Goal: Task Accomplishment & Management: Manage account settings

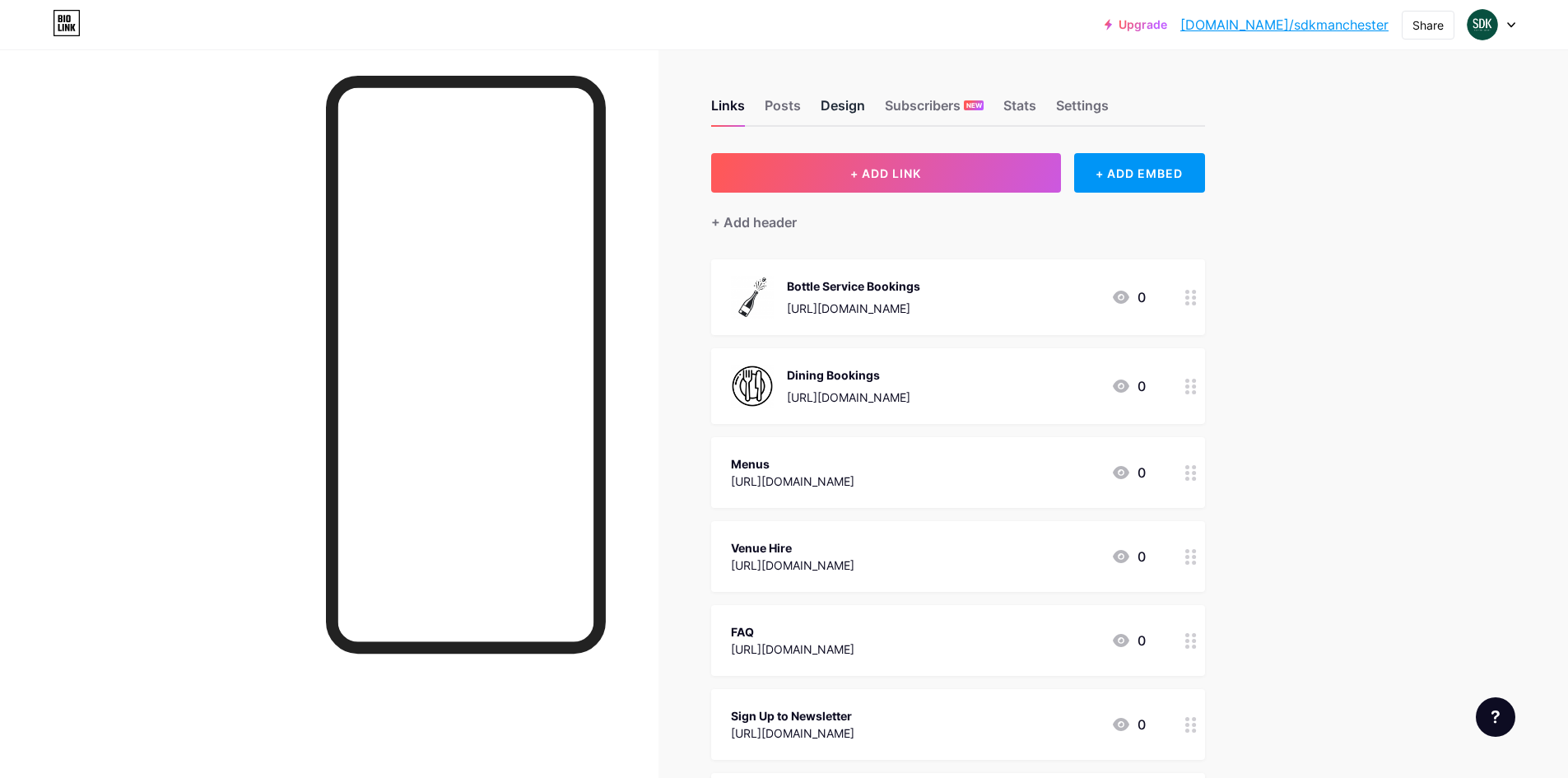
click at [849, 106] on div "Design" at bounding box center [843, 110] width 44 height 30
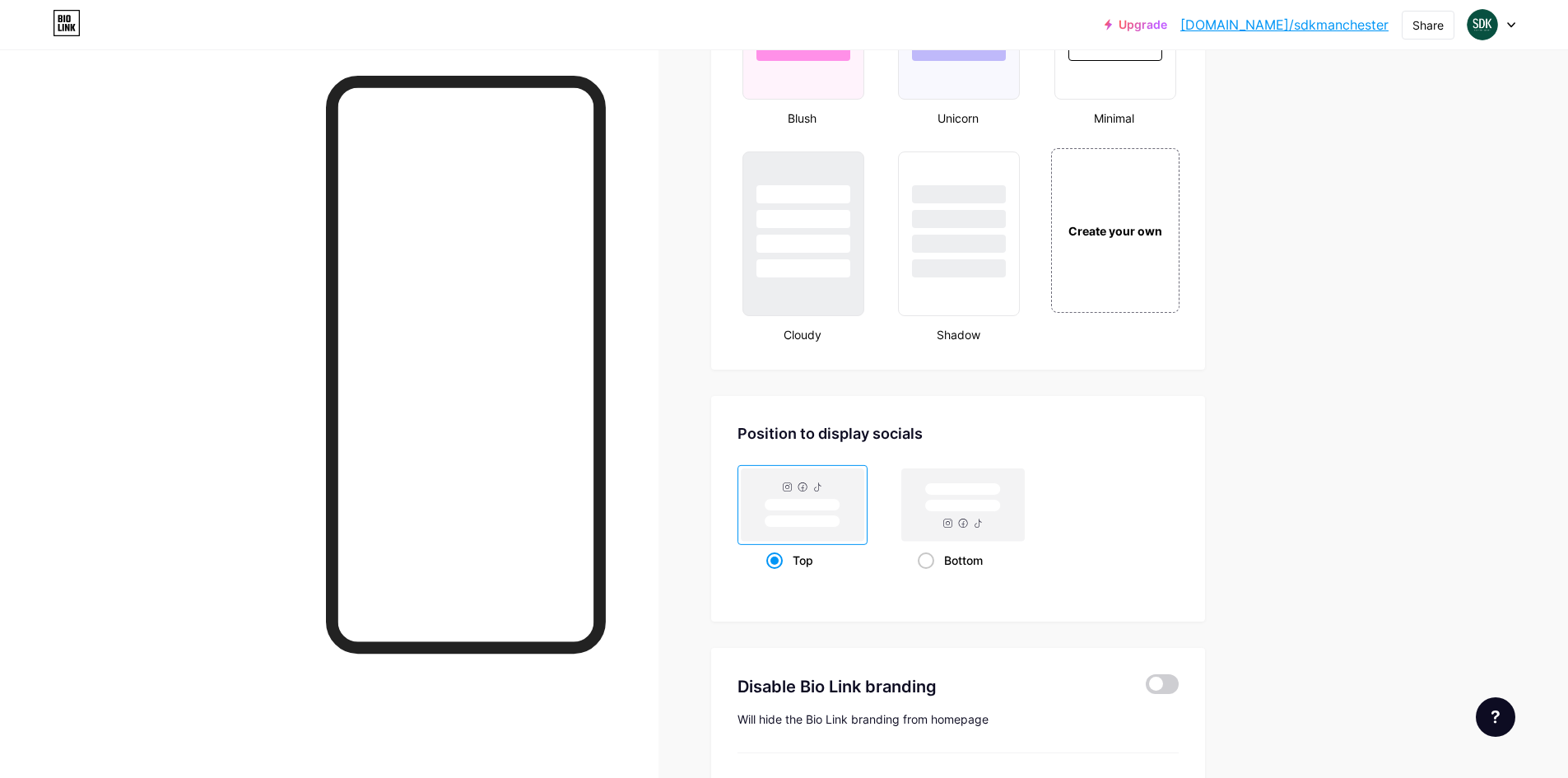
scroll to position [1855, 0]
click at [928, 557] on span at bounding box center [926, 561] width 16 height 16
click at [928, 577] on input "Bottom" at bounding box center [923, 582] width 11 height 11
radio input "true"
drag, startPoint x: 1100, startPoint y: 254, endPoint x: 1107, endPoint y: 276, distance: 23.1
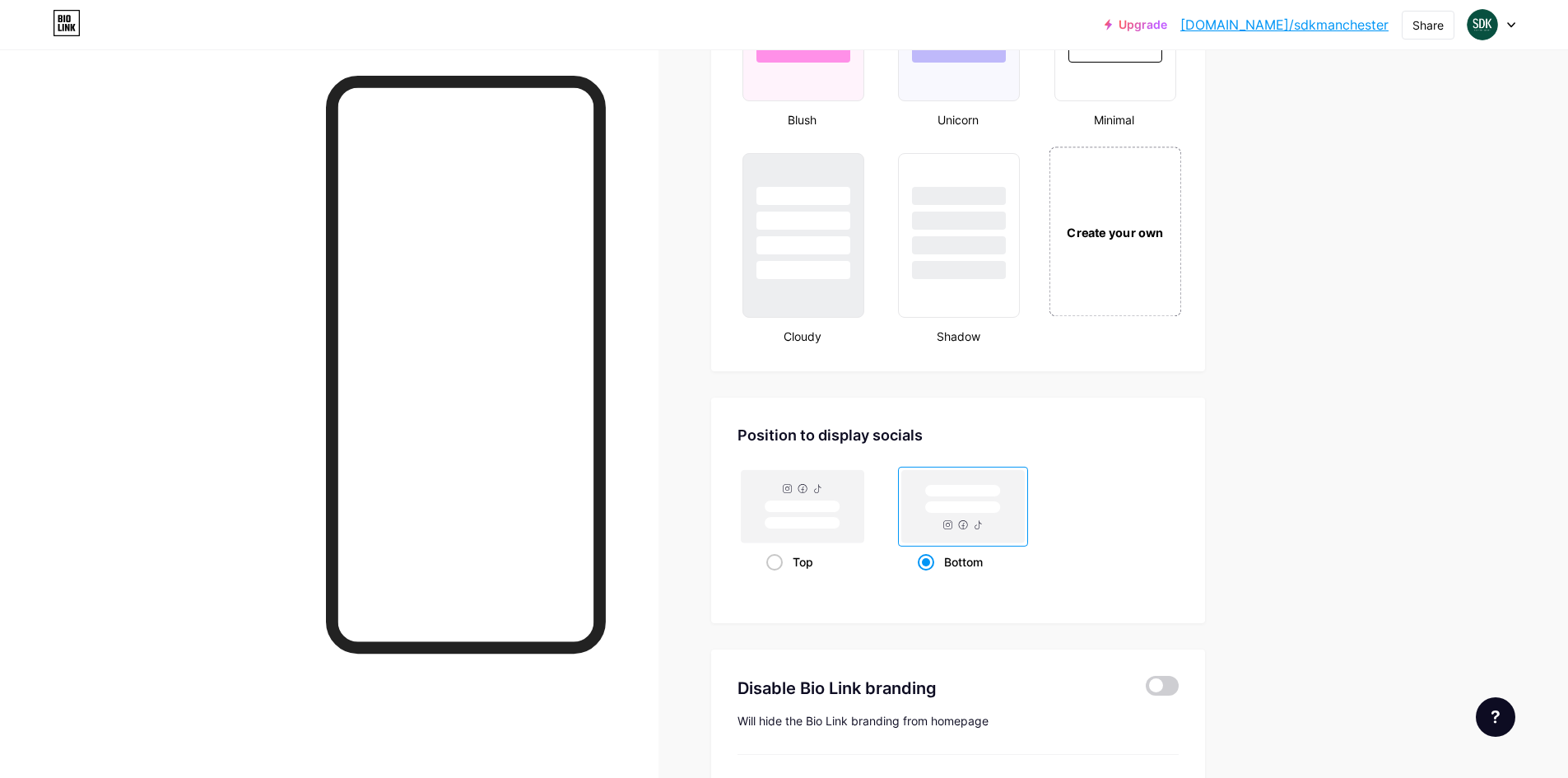
click at [1100, 255] on div "Create your own" at bounding box center [1115, 231] width 133 height 169
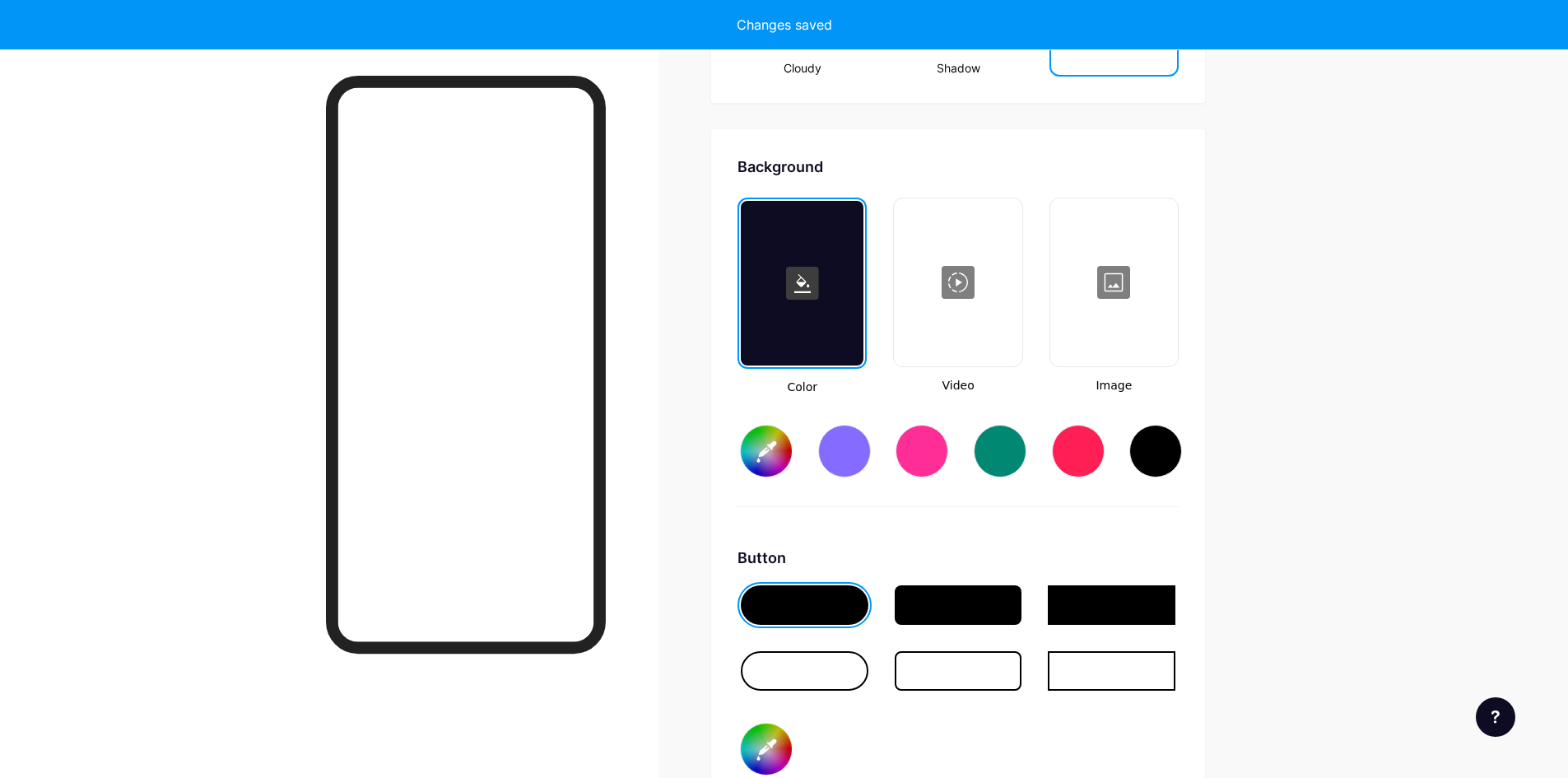
type input "#ffffff"
type input "#000000"
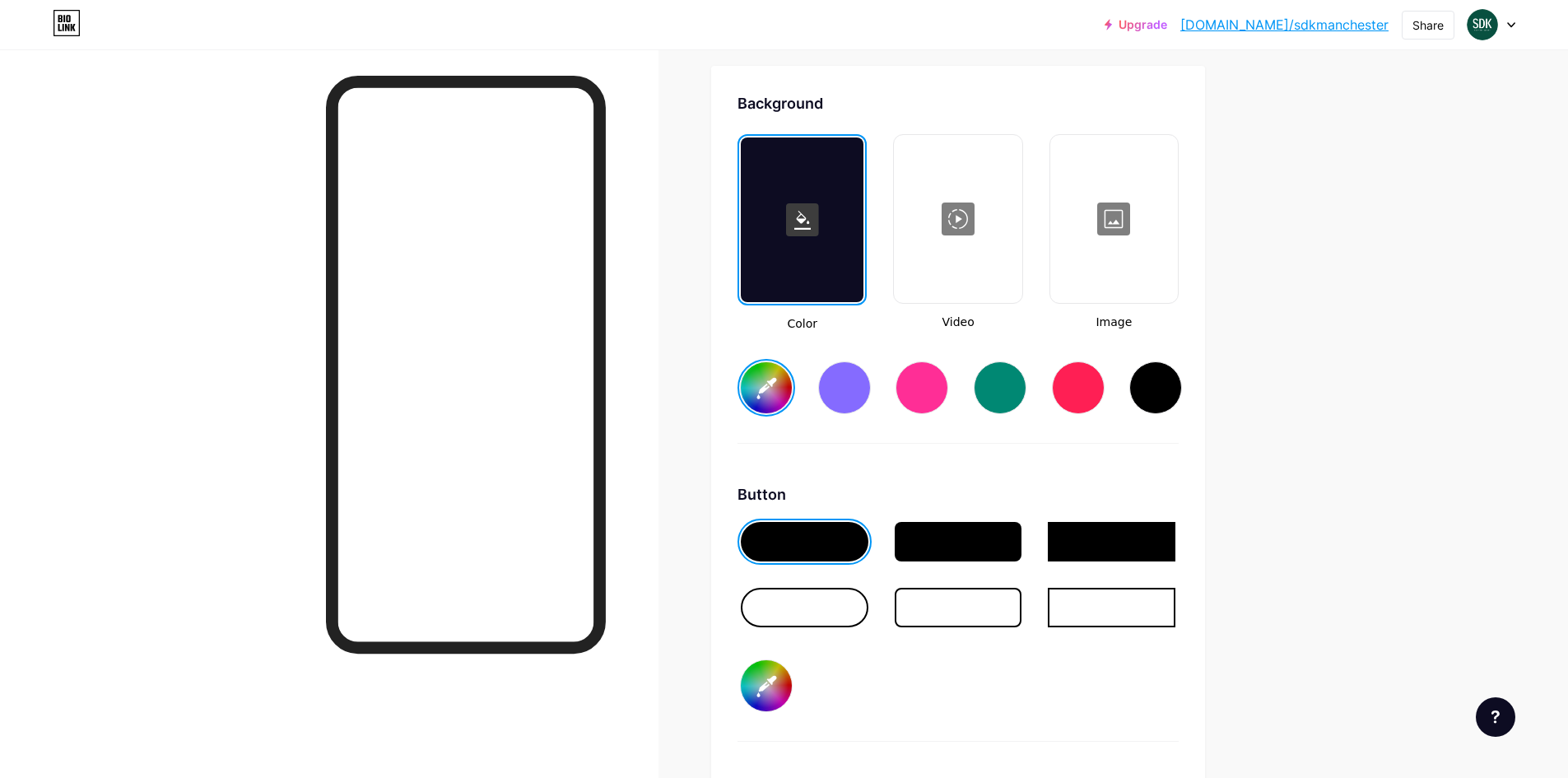
click at [809, 256] on div at bounding box center [802, 220] width 122 height 164
click at [778, 383] on input "#ffffff" at bounding box center [766, 388] width 51 height 51
click at [748, 342] on div "#ffffff" at bounding box center [958, 375] width 441 height 84
click at [797, 542] on div at bounding box center [804, 542] width 127 height 39
click at [1000, 388] on div at bounding box center [1000, 388] width 53 height 53
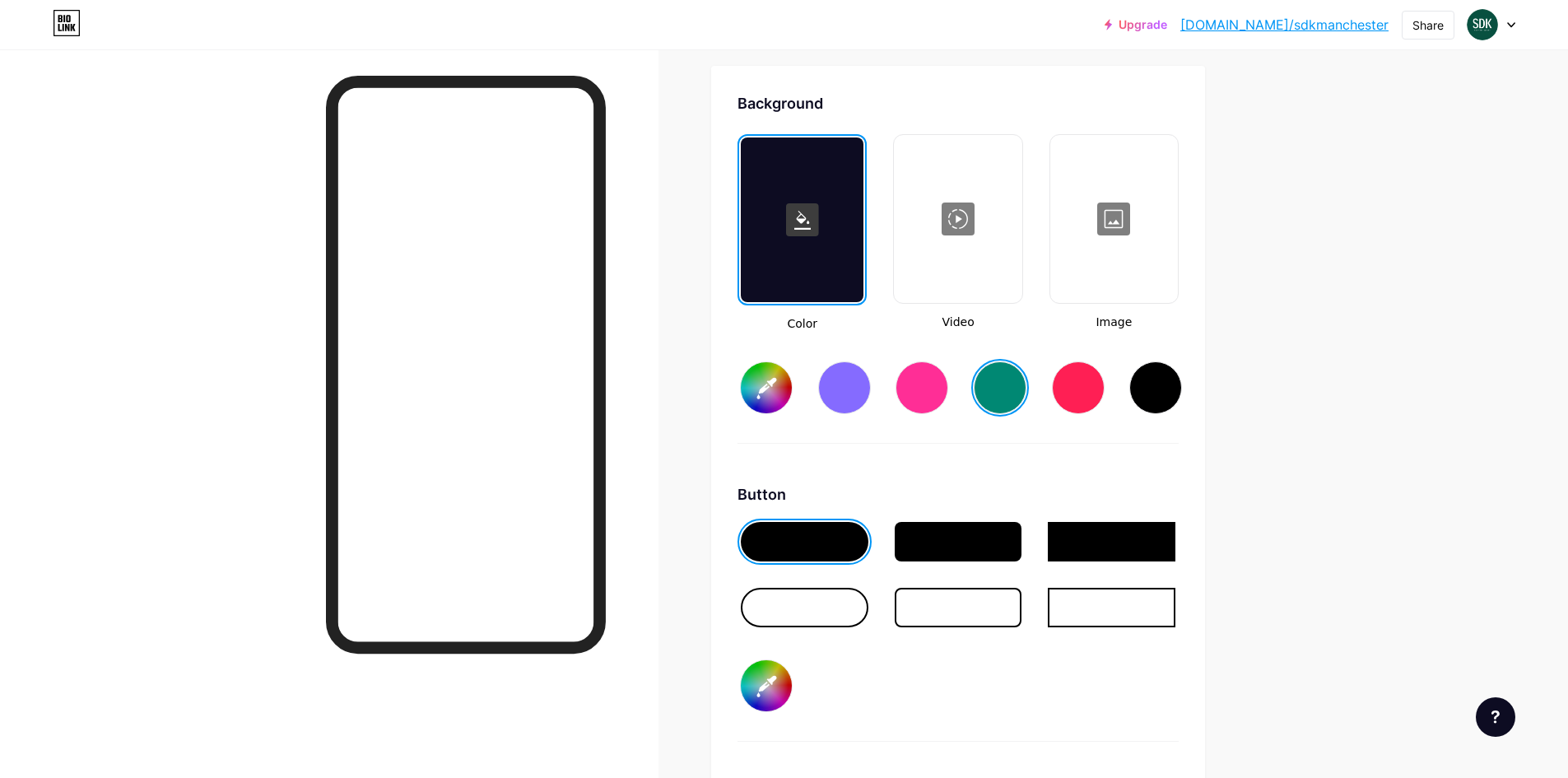
click at [766, 392] on input "#008873" at bounding box center [766, 388] width 51 height 51
click at [724, 406] on div "Background Color Video Image #ffffff Button #000000 Font Inter Poppins EB Garam…" at bounding box center [957, 579] width 494 height 1028
click at [775, 697] on input "#000000" at bounding box center [766, 686] width 51 height 51
click at [827, 471] on div "Background Color Video Image #ffffff Button #000000 Font Inter Poppins EB Garam…" at bounding box center [958, 579] width 441 height 975
click at [775, 686] on input "#000000" at bounding box center [766, 686] width 51 height 51
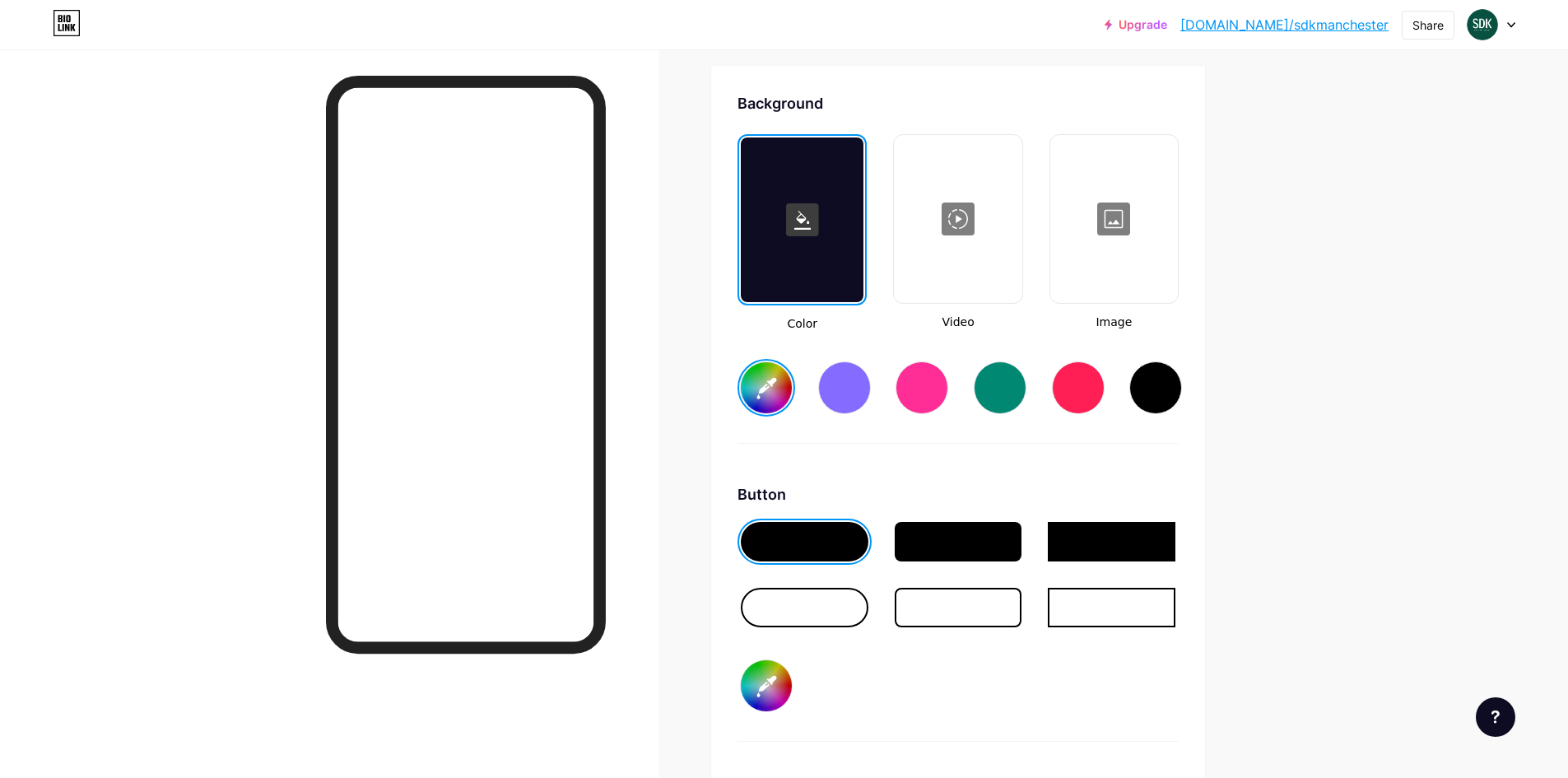
click at [774, 685] on input "#000000" at bounding box center [766, 686] width 51 height 51
type input "#ffffff"
type input "#000009"
type input "#ffffff"
type input "#000094"
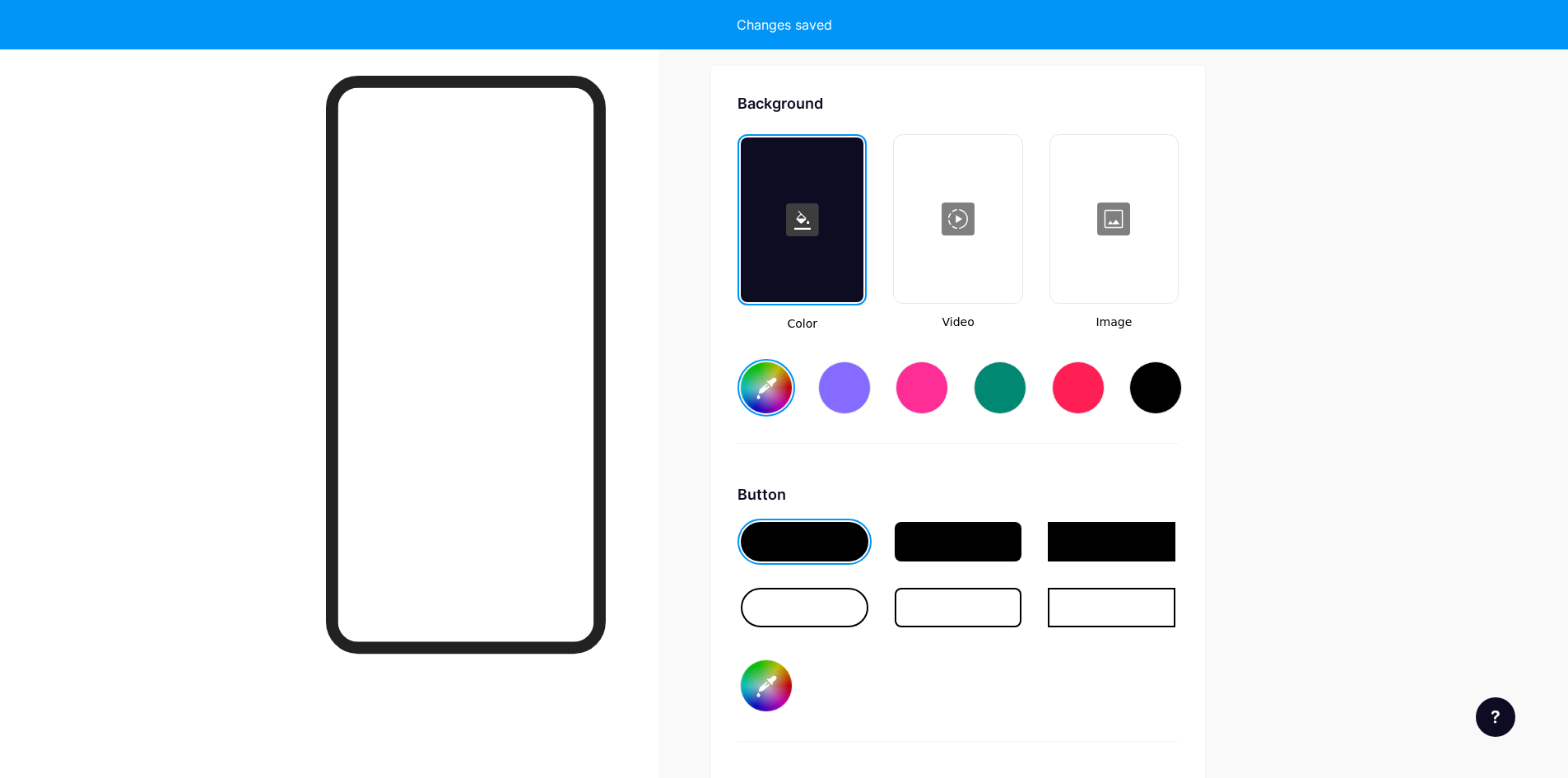
type input "#ffffff"
type input "#000942"
type input "#ffffff"
type input "#009425"
type input "#ffffff"
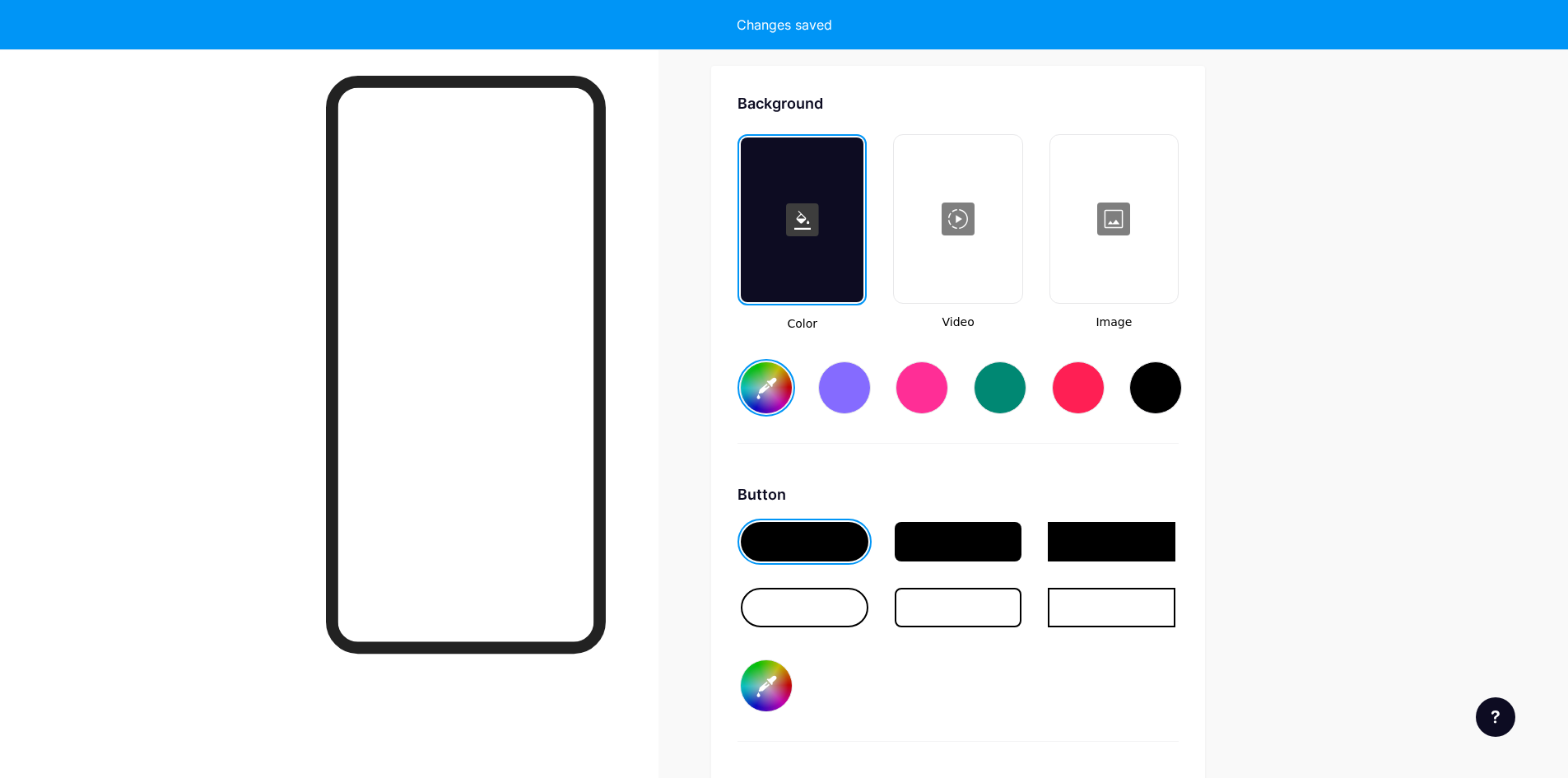
type input "#094251"
type input "#ffffff"
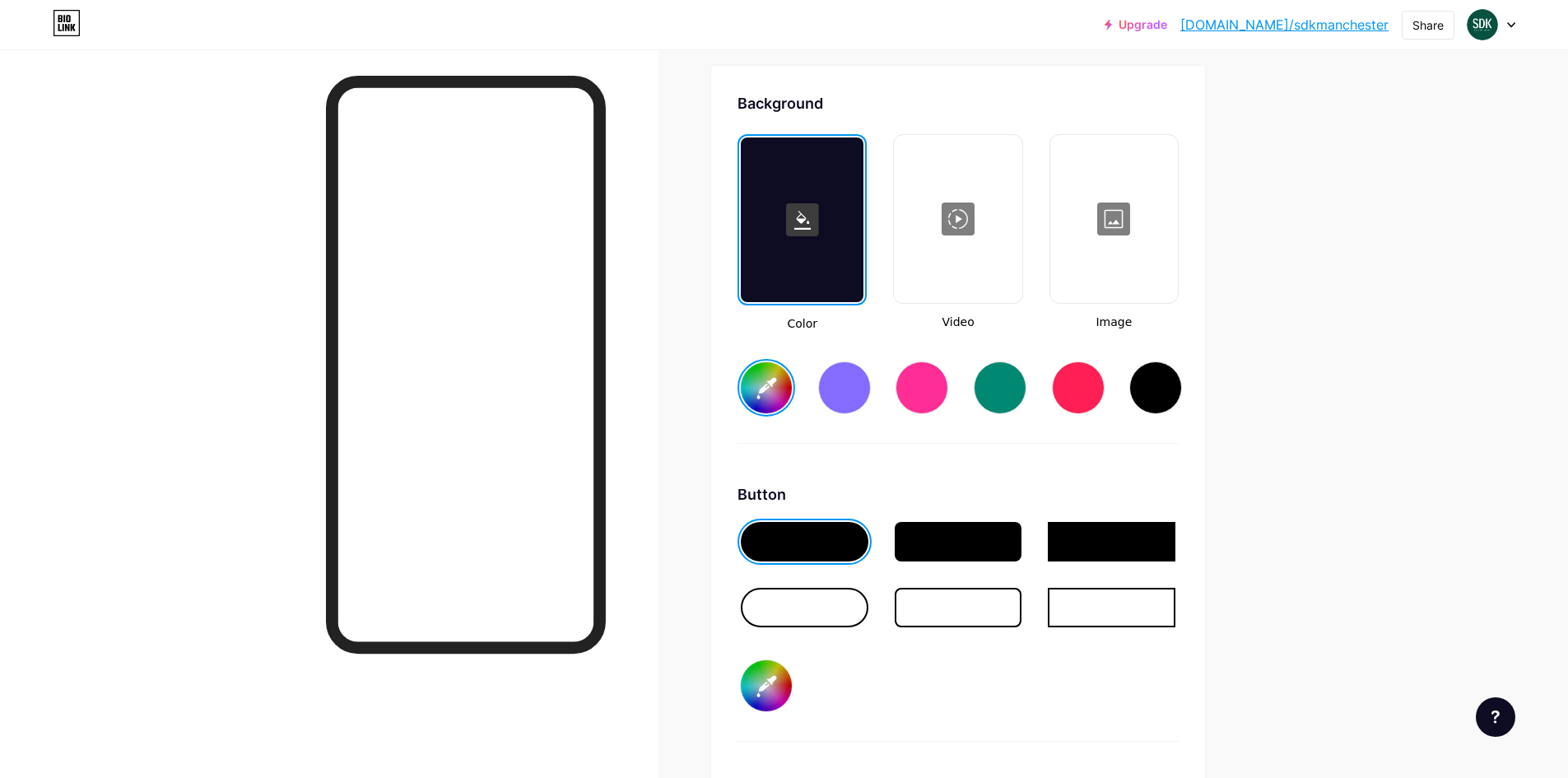
type input "#094251"
click at [785, 678] on input "#094251" at bounding box center [766, 686] width 51 height 51
type input "#ffffff"
type input "#009421"
type input "#ffffff"
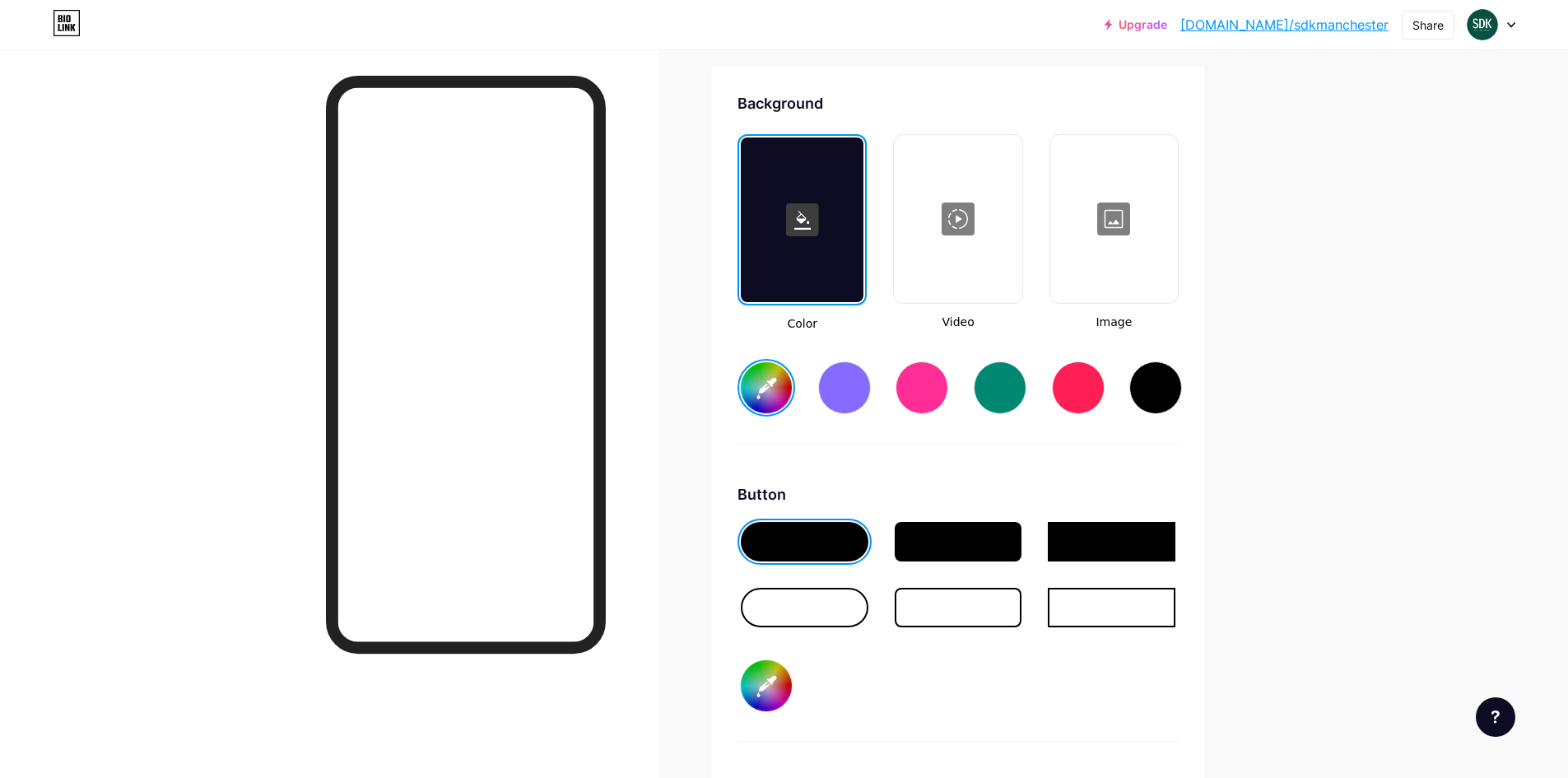
type input "#094241"
type input "#ffffff"
type input "#009241"
type input "#ffffff"
type input "#095241"
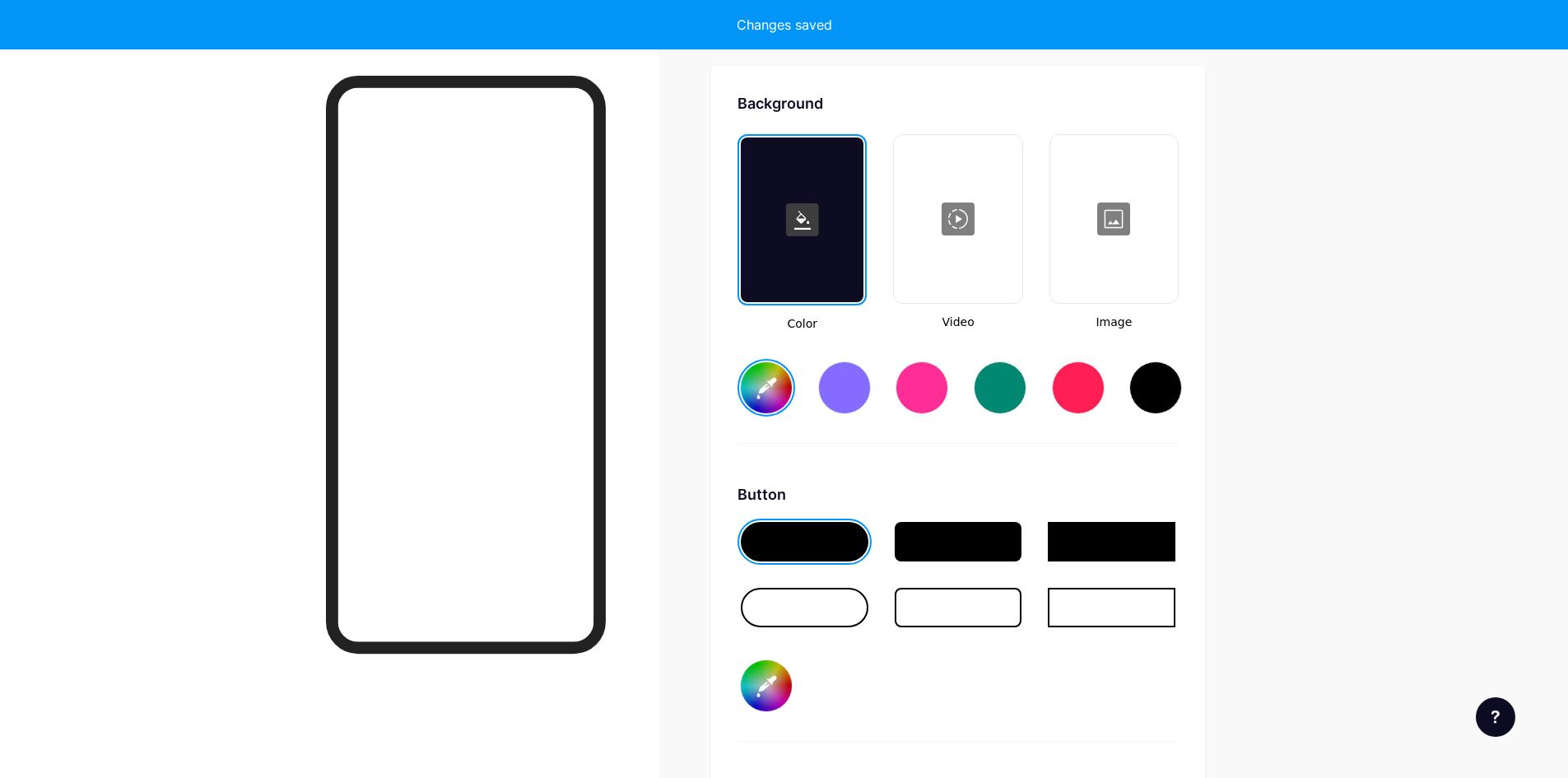
type input "#ffffff"
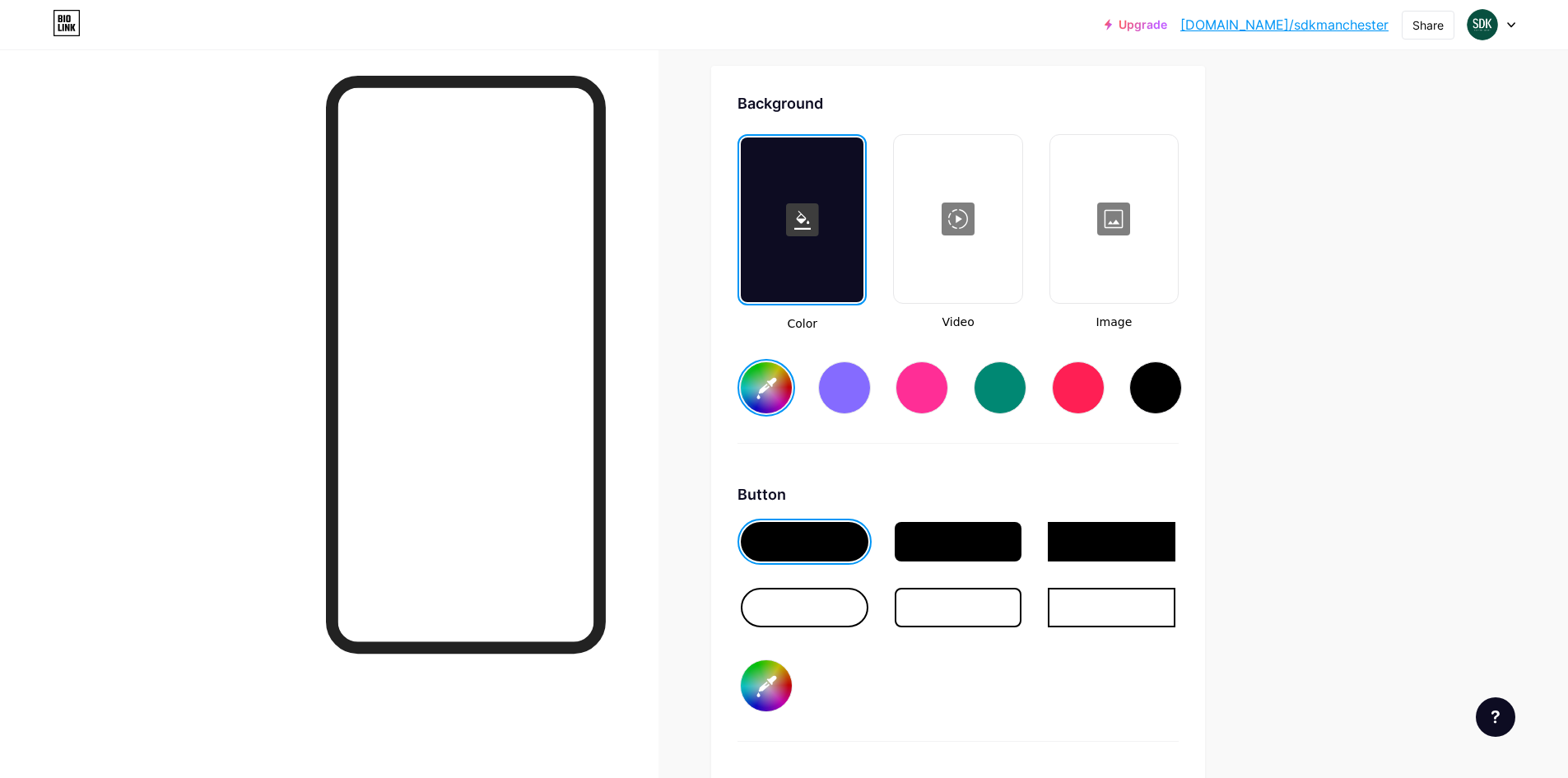
type input "#095241"
drag, startPoint x: 1348, startPoint y: 418, endPoint x: 1350, endPoint y: 432, distance: 14.1
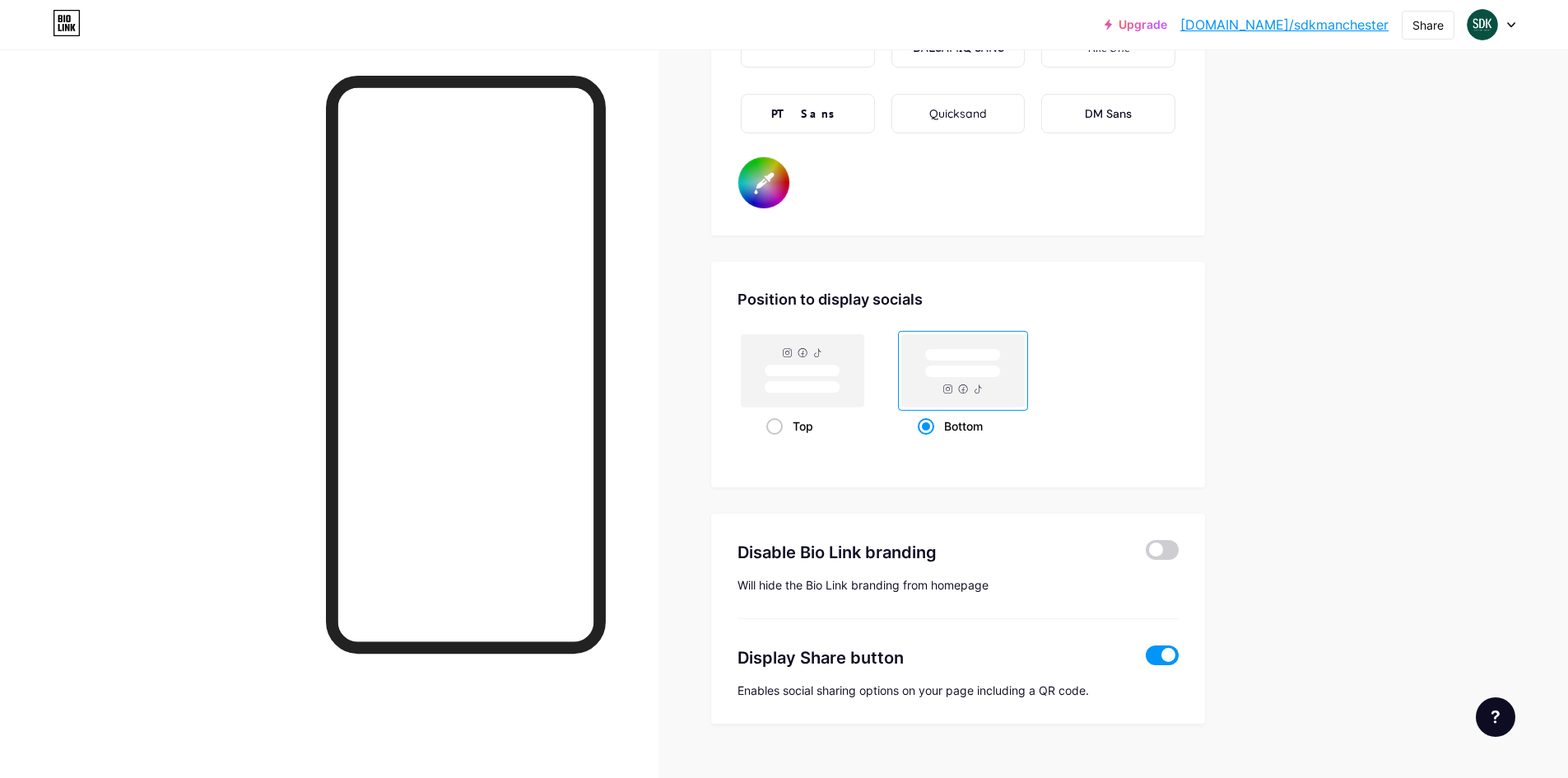
scroll to position [3073, 0]
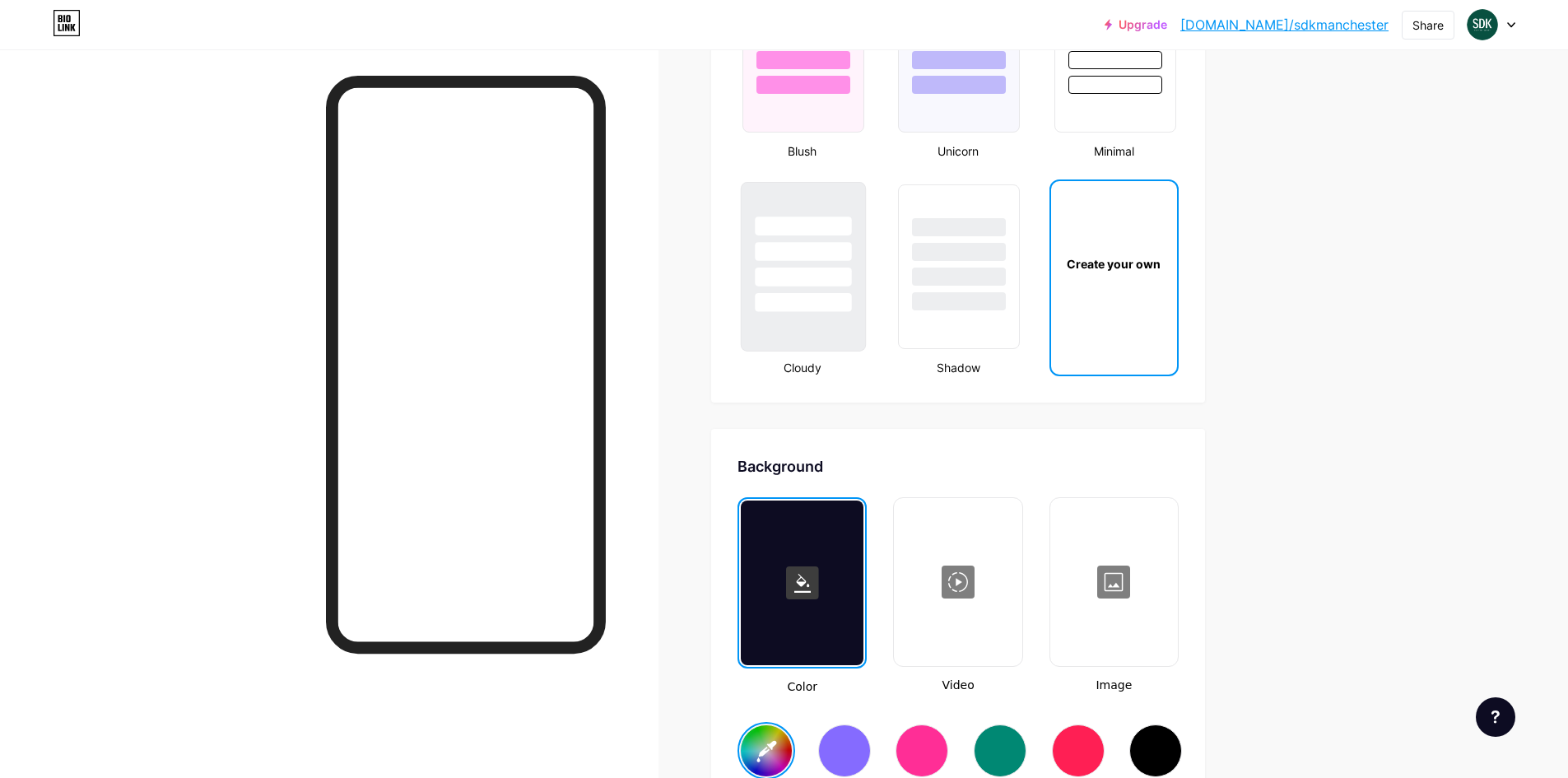
scroll to position [1673, 0]
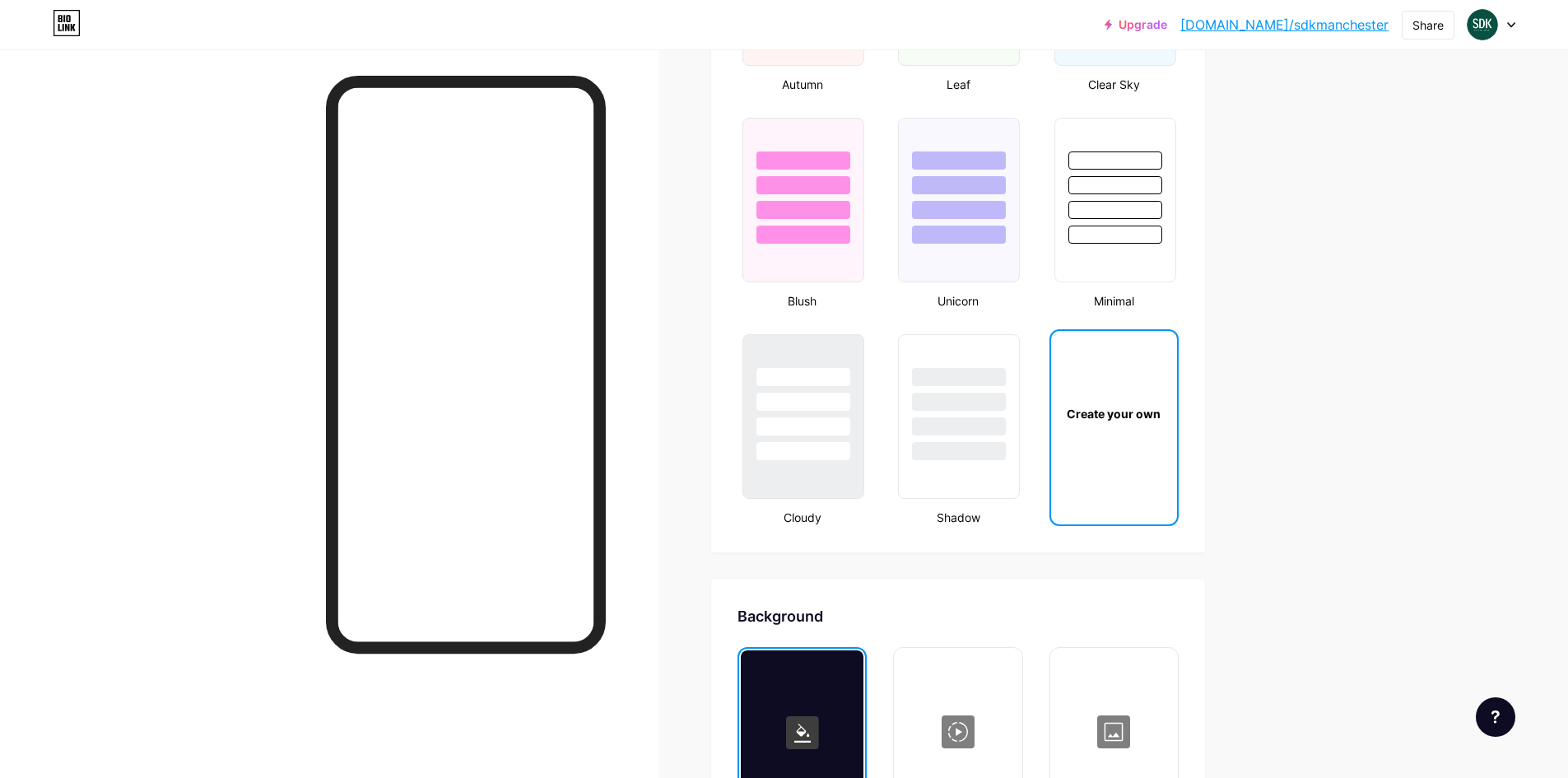
click at [831, 704] on div at bounding box center [802, 733] width 122 height 164
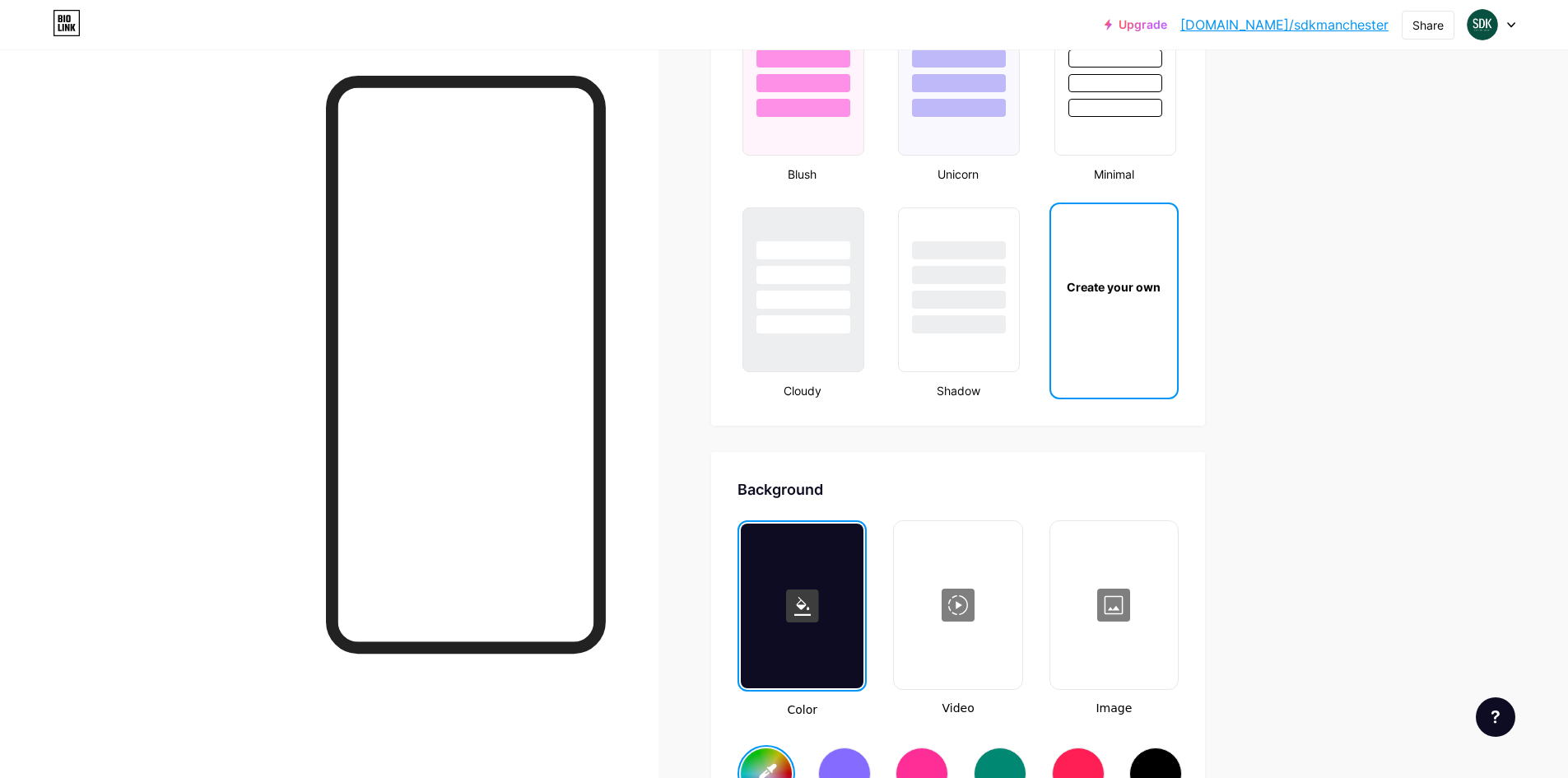
scroll to position [2003, 0]
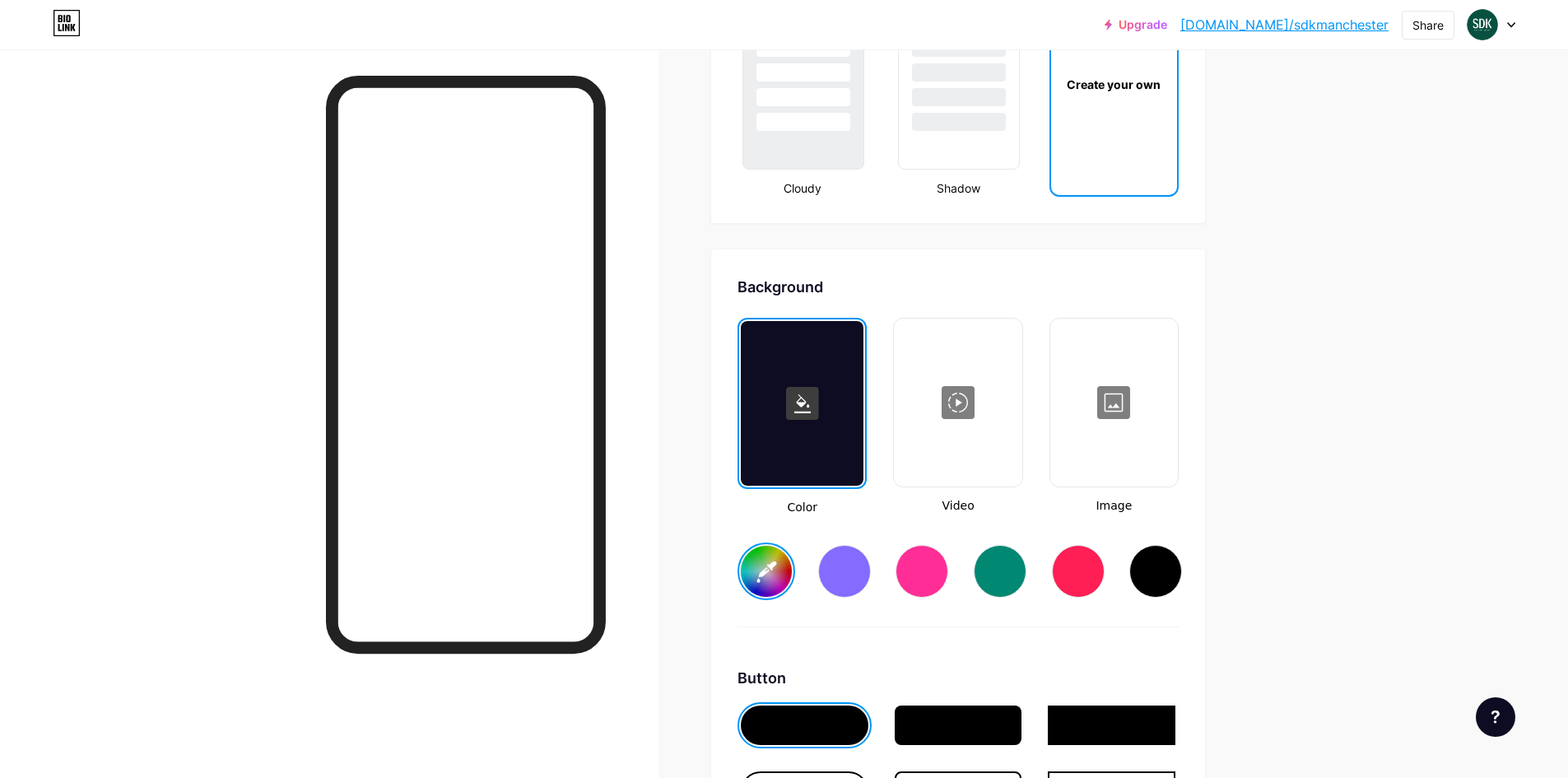
click at [806, 402] on rect at bounding box center [802, 403] width 33 height 33
click at [805, 407] on rect at bounding box center [802, 403] width 33 height 33
click at [815, 406] on rect at bounding box center [802, 403] width 33 height 33
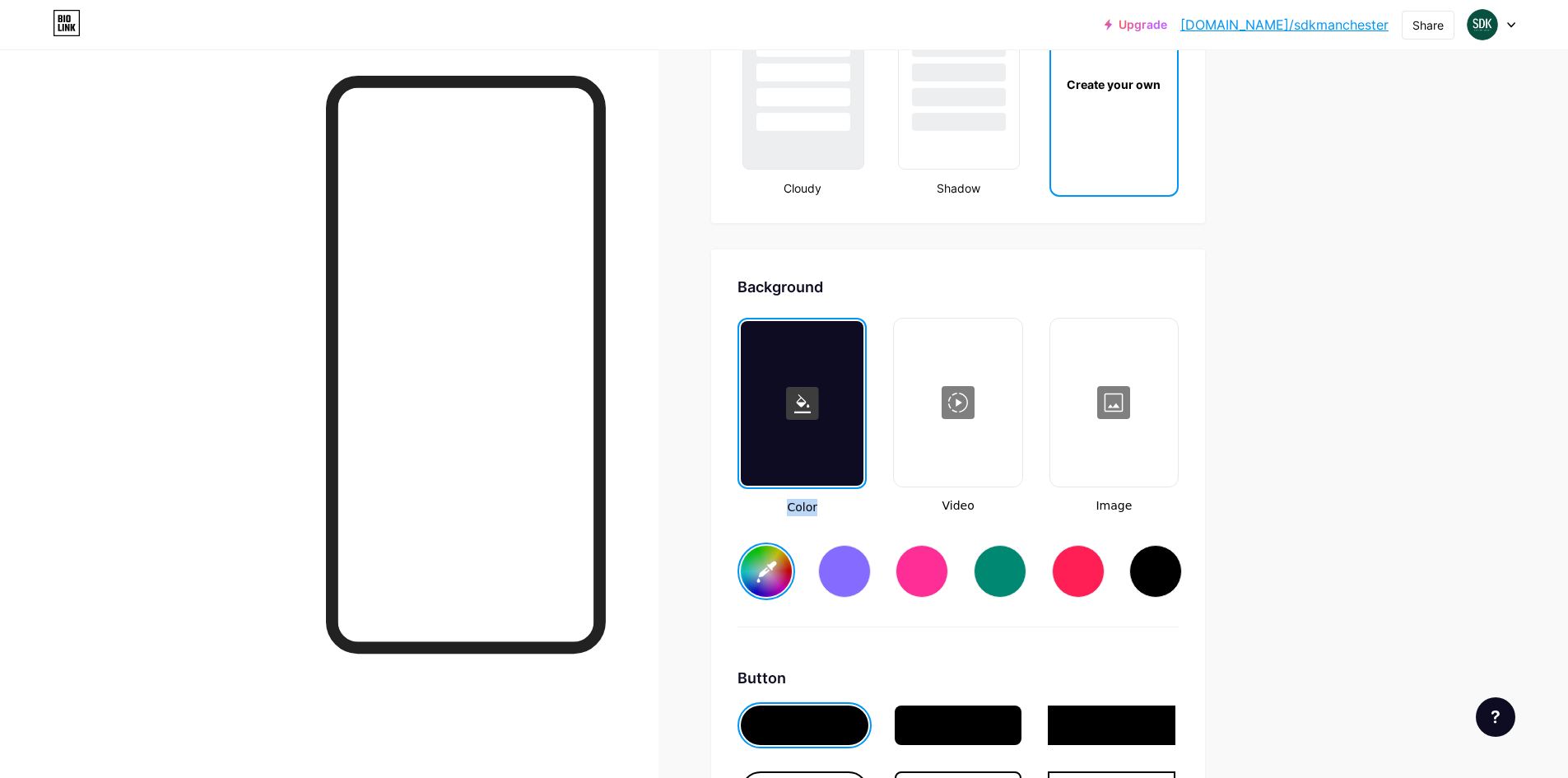
click at [774, 565] on input "#ffffff" at bounding box center [766, 572] width 51 height 51
click at [1002, 575] on div at bounding box center [1000, 572] width 53 height 53
click at [803, 398] on rect at bounding box center [802, 403] width 33 height 33
click at [772, 572] on input "#008873" at bounding box center [766, 572] width 51 height 51
drag, startPoint x: 789, startPoint y: 337, endPoint x: 778, endPoint y: 338, distance: 11.0
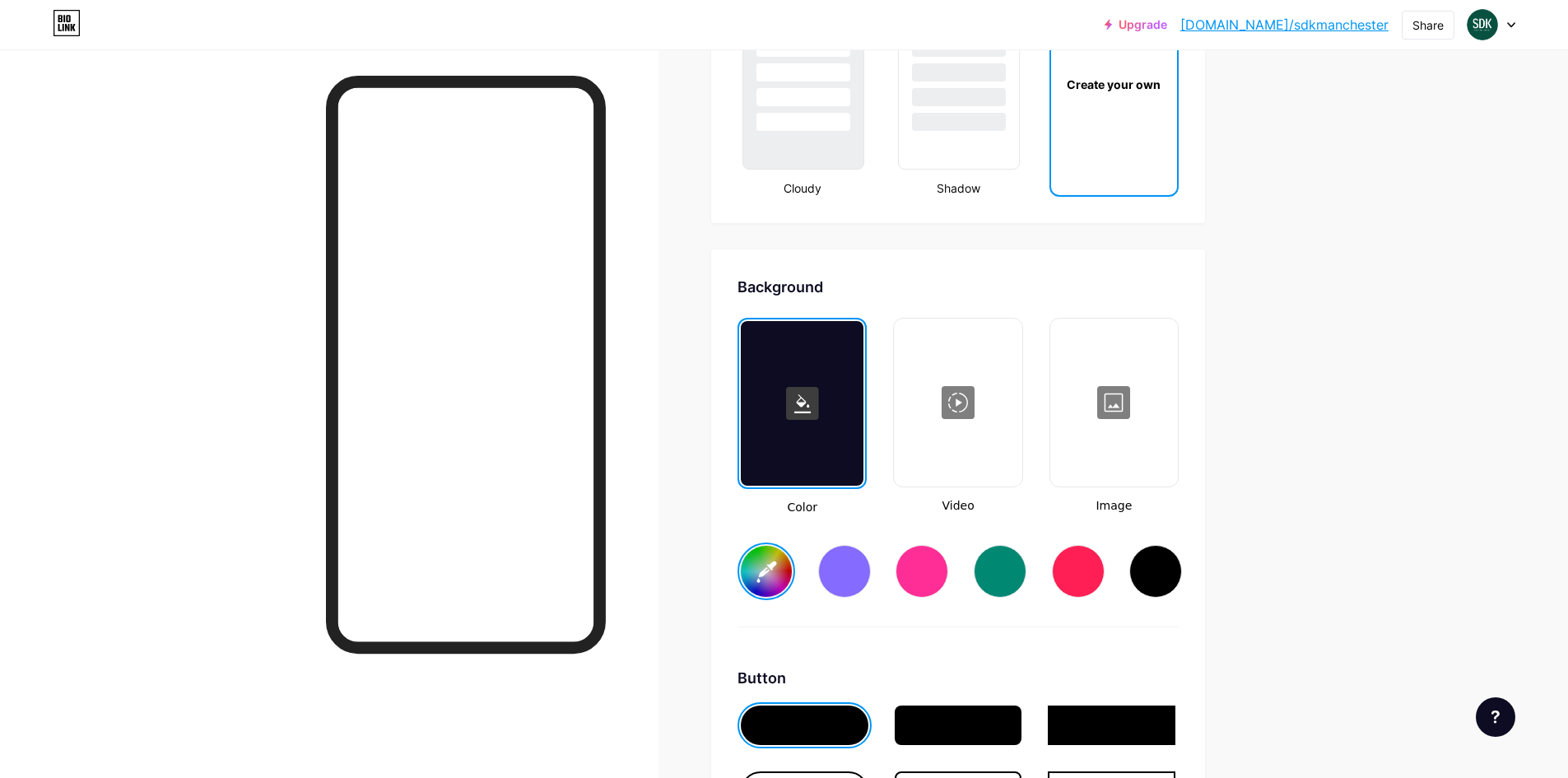
click at [778, 338] on div at bounding box center [802, 403] width 122 height 164
click at [769, 576] on input "#c7fff7" at bounding box center [766, 572] width 51 height 51
type input "#ebfffc"
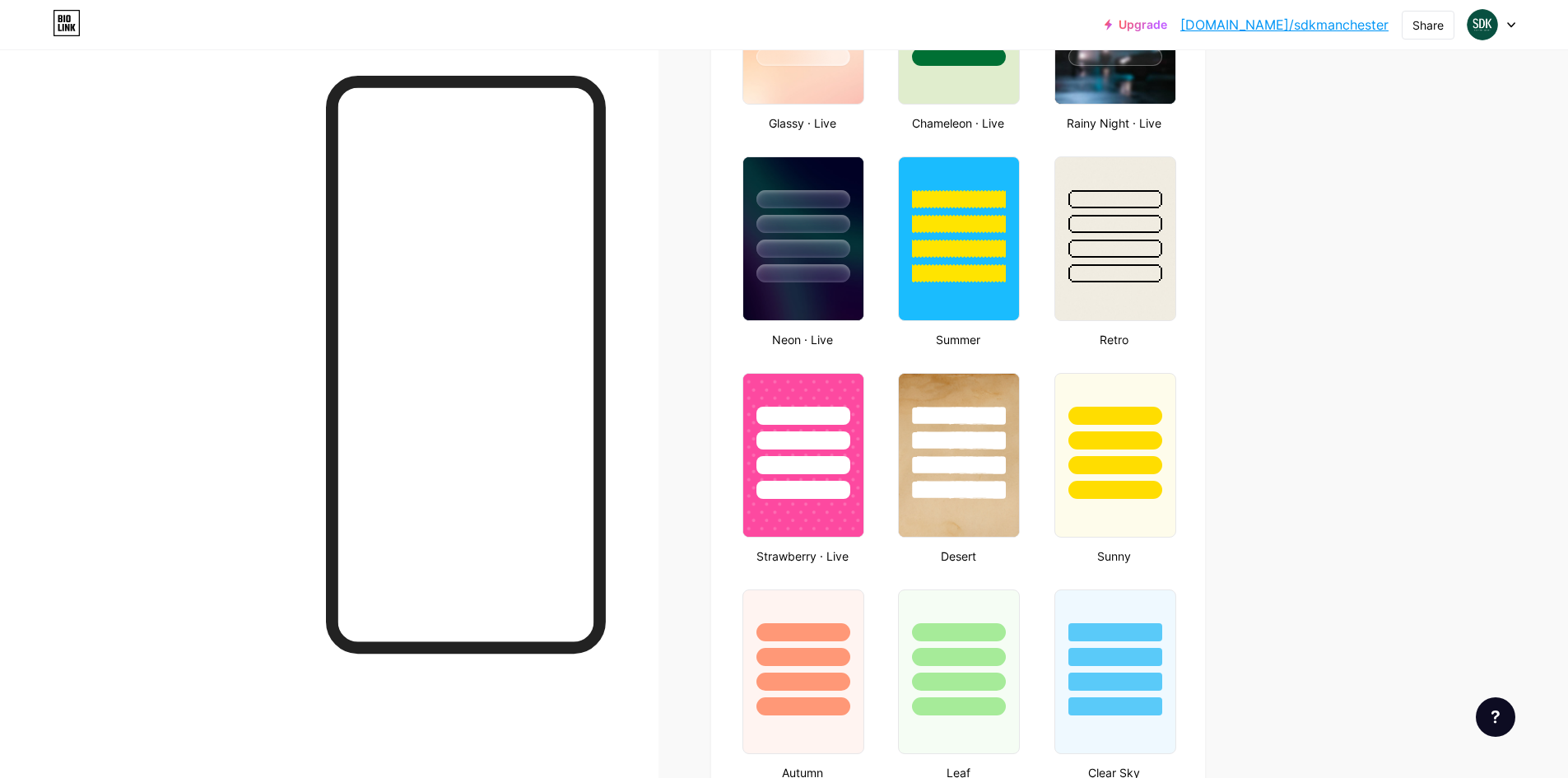
scroll to position [1014, 0]
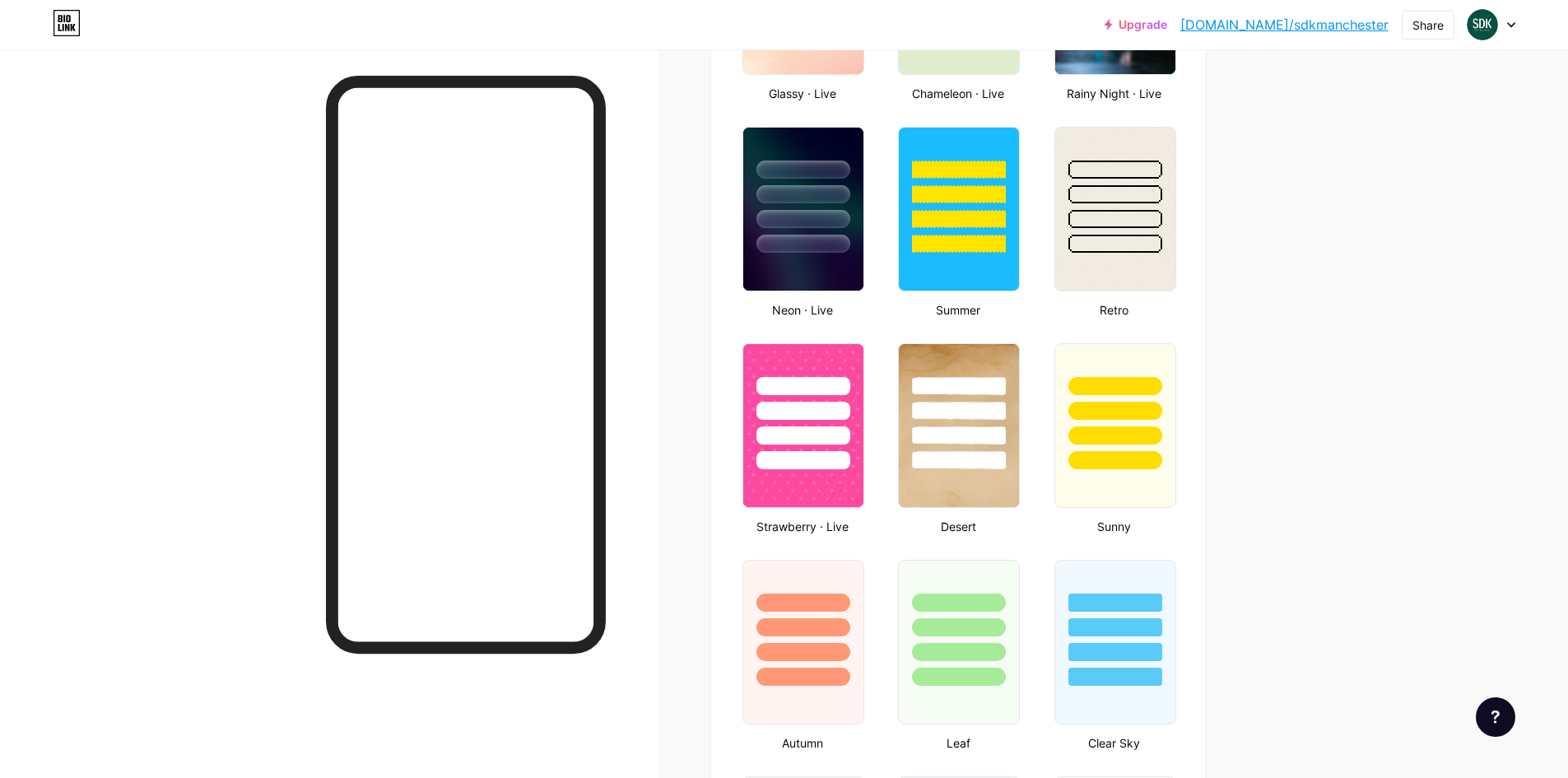
click at [284, 364] on div at bounding box center [329, 438] width 659 height 778
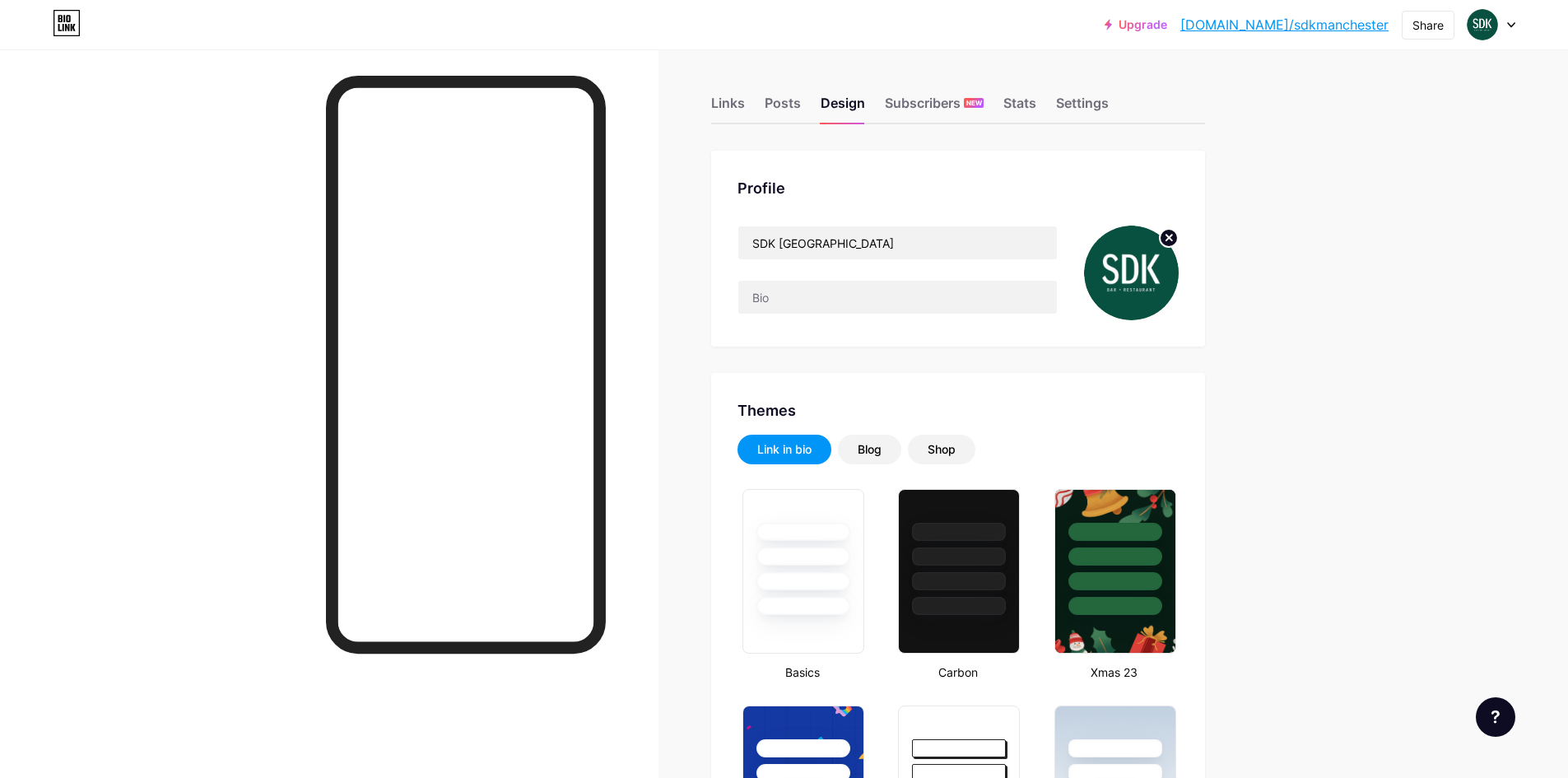
scroll to position [0, 0]
